Goal: Task Accomplishment & Management: Manage account settings

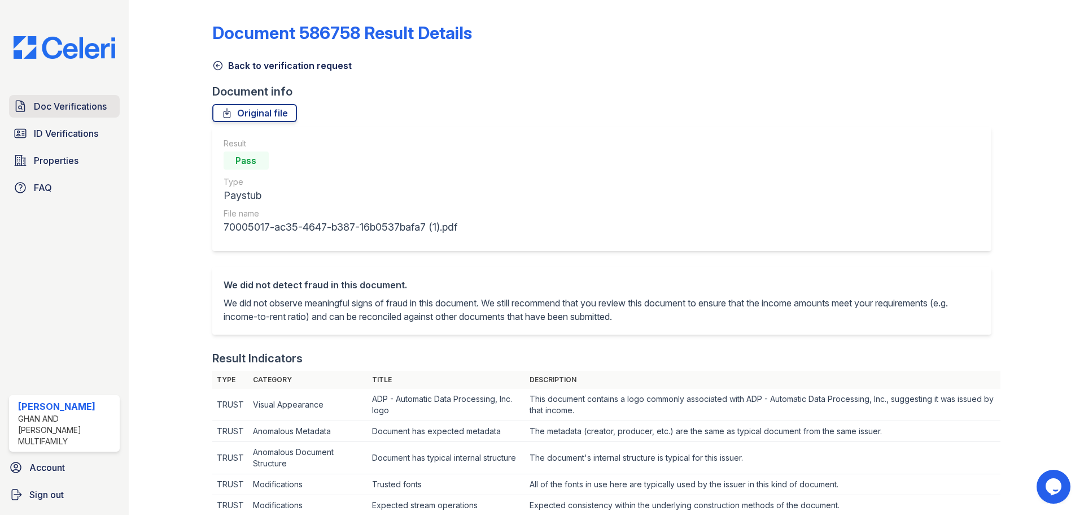
scroll to position [508, 0]
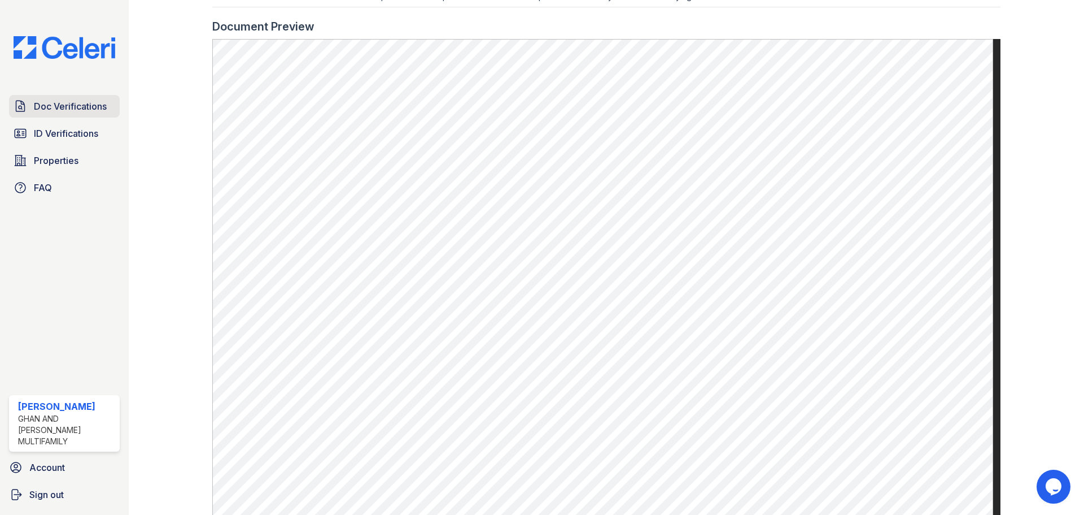
drag, startPoint x: 0, startPoint y: 0, endPoint x: 79, endPoint y: 117, distance: 141.3
click at [79, 117] on link "Doc Verifications" at bounding box center [64, 106] width 111 height 23
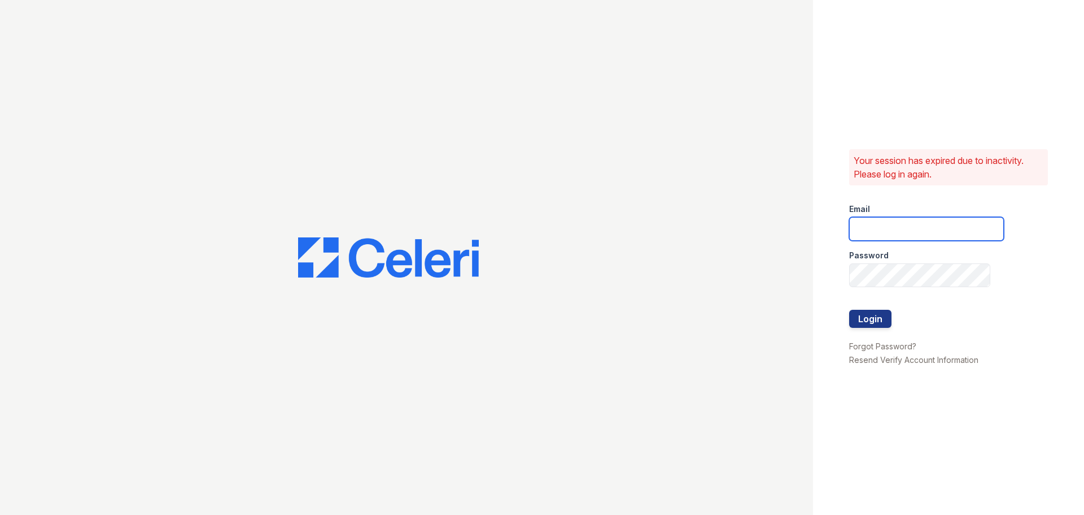
type input "33ninety.leasing2@ghancooper.com"
click at [879, 324] on button "Login" at bounding box center [870, 318] width 42 height 18
